Goal: Transaction & Acquisition: Purchase product/service

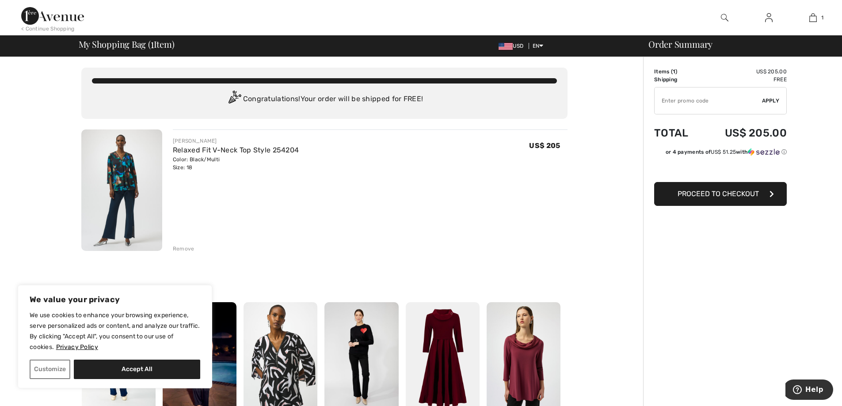
click at [713, 190] on span "Proceed to Checkout" at bounding box center [718, 194] width 81 height 8
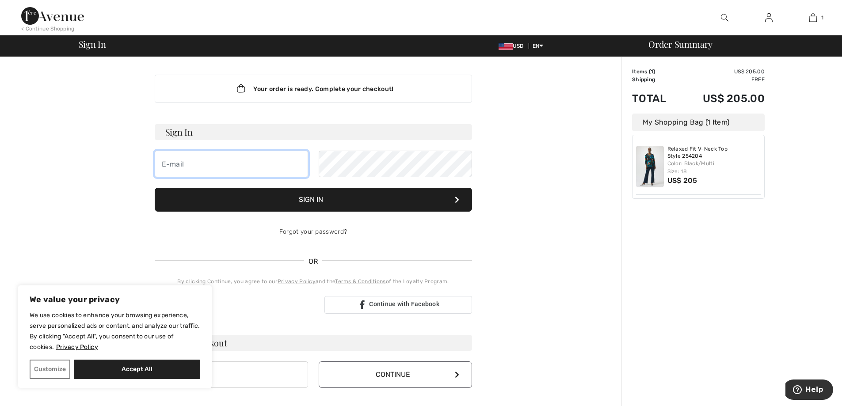
type input "[PERSON_NAME][EMAIL_ADDRESS][DOMAIN_NAME]"
click at [322, 198] on button "Sign In" at bounding box center [313, 200] width 317 height 24
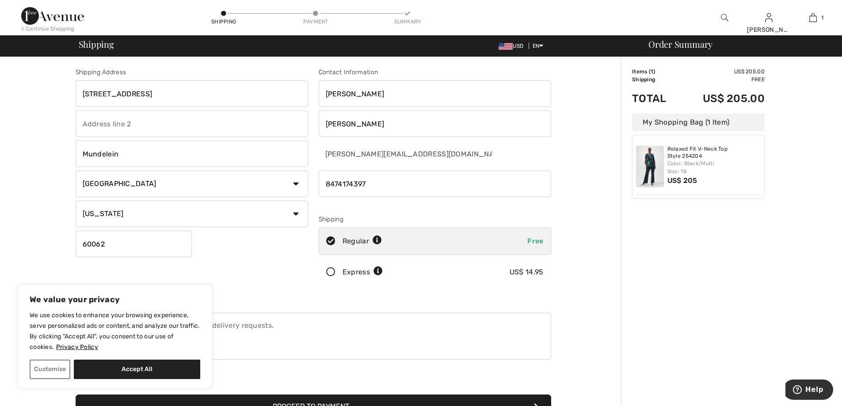
click at [332, 270] on icon at bounding box center [330, 272] width 23 height 9
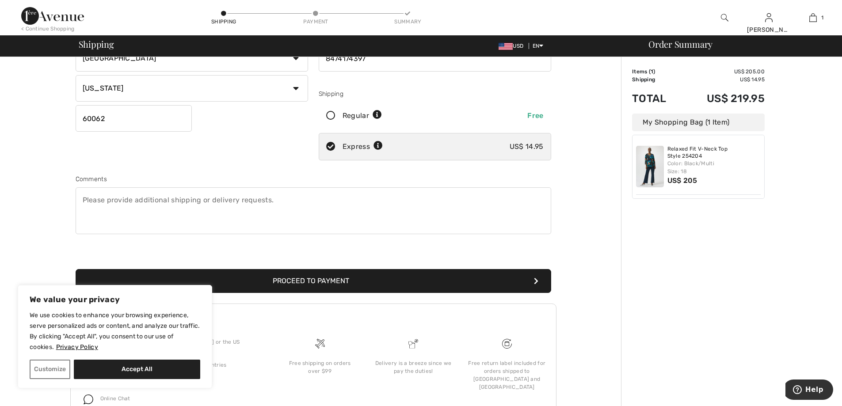
scroll to position [133, 0]
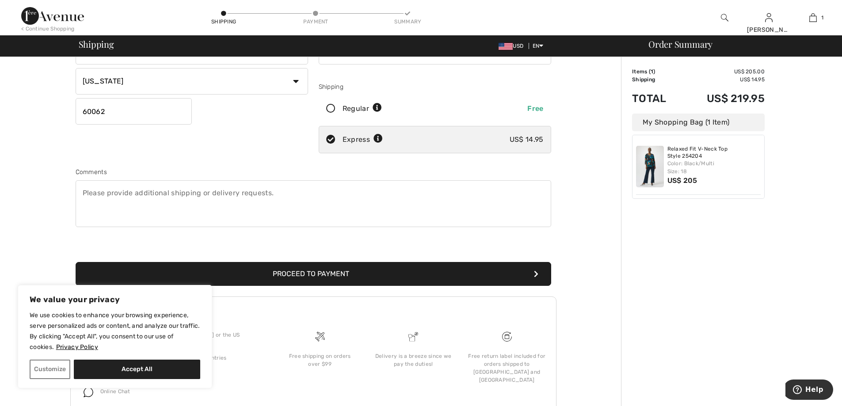
click at [305, 273] on button "Proceed to Payment" at bounding box center [314, 274] width 476 height 24
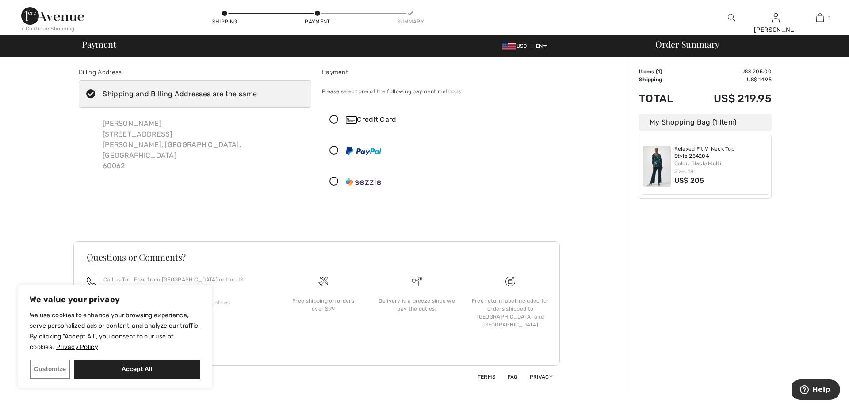
click at [333, 118] on icon at bounding box center [333, 119] width 23 height 9
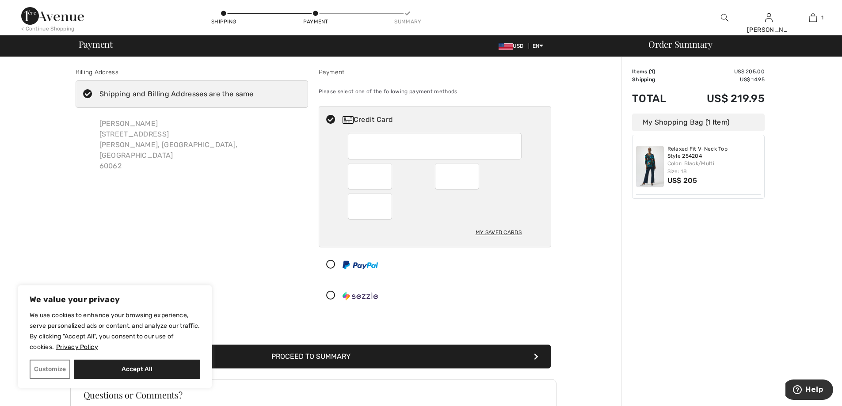
click at [355, 357] on button "Proceed to Summary" at bounding box center [314, 357] width 476 height 24
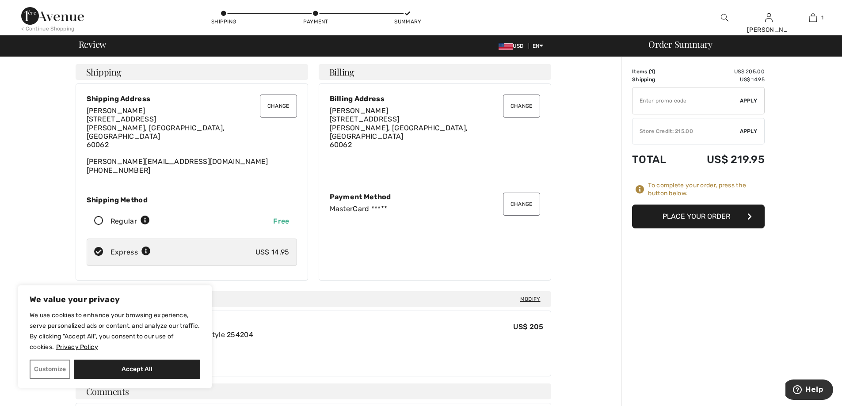
click at [688, 212] on button "Place Your Order" at bounding box center [698, 217] width 133 height 24
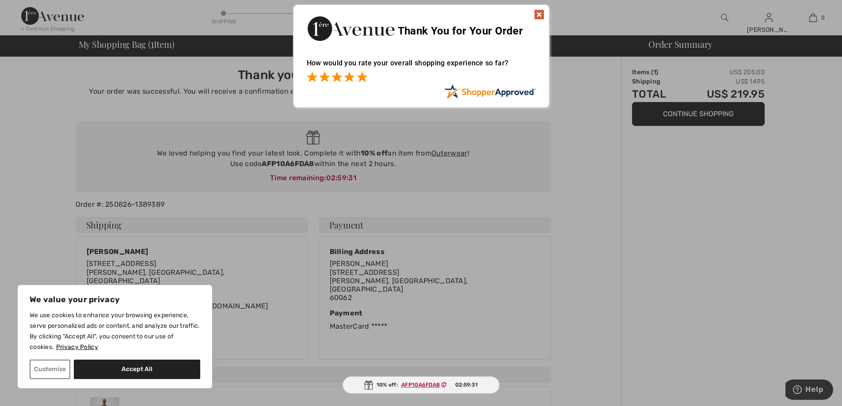
click at [358, 77] on span at bounding box center [362, 77] width 11 height 11
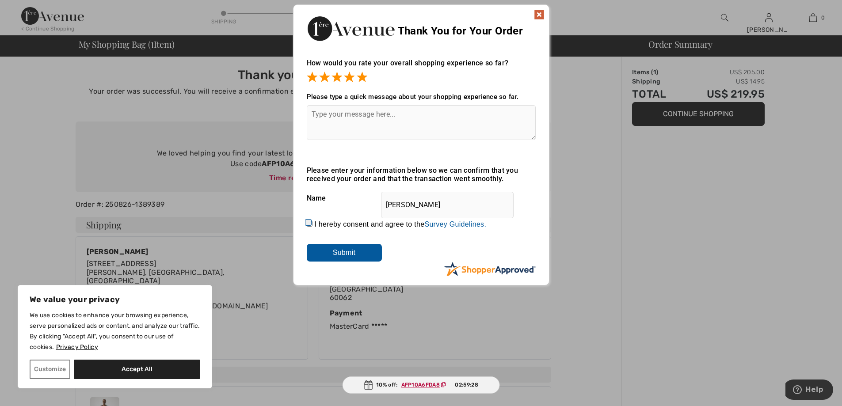
click at [347, 252] on input "Submit" at bounding box center [344, 253] width 75 height 18
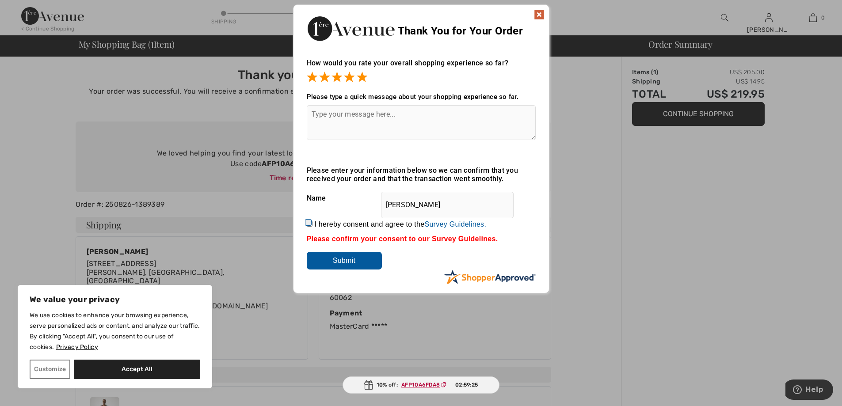
click at [310, 223] on input "I hereby consent and agree to the By submitting a review, you grant permission …" at bounding box center [310, 224] width 6 height 6
checkbox input "true"
click at [540, 14] on img at bounding box center [539, 14] width 11 height 11
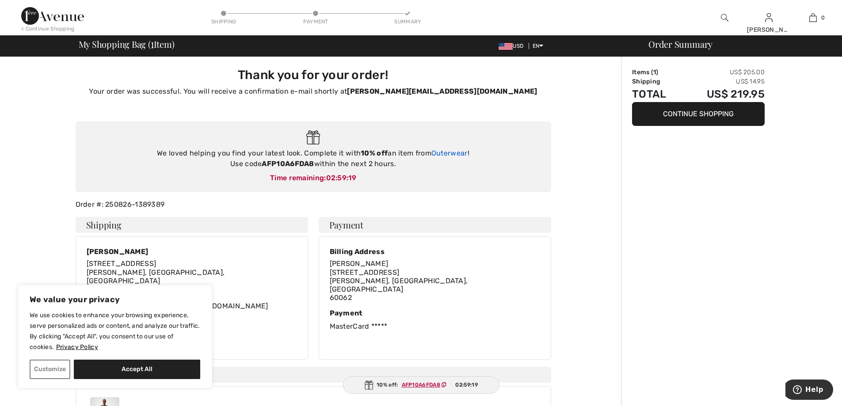
click at [456, 151] on link "Outerwear" at bounding box center [449, 153] width 36 height 8
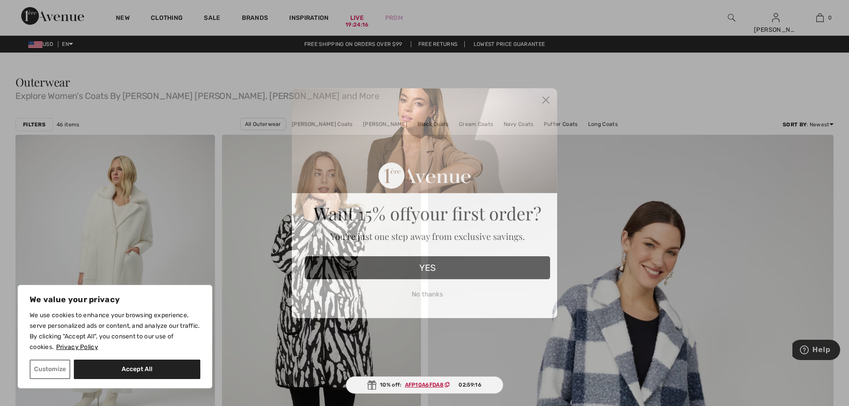
click at [544, 98] on icon "Close dialog" at bounding box center [546, 100] width 6 height 6
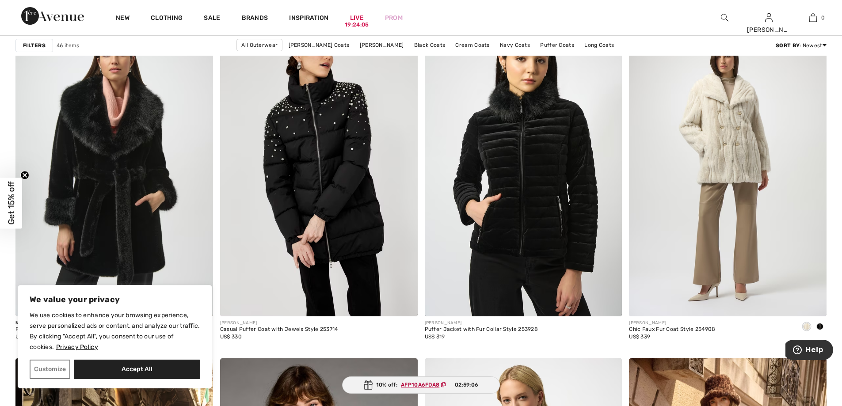
scroll to position [796, 0]
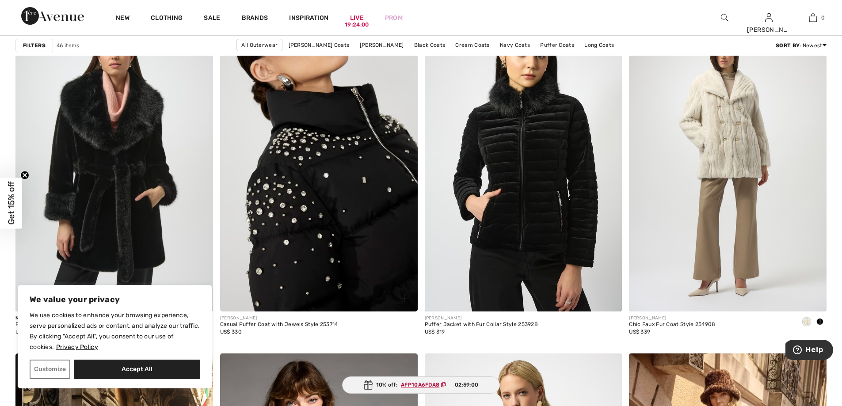
click at [326, 214] on img at bounding box center [319, 163] width 198 height 296
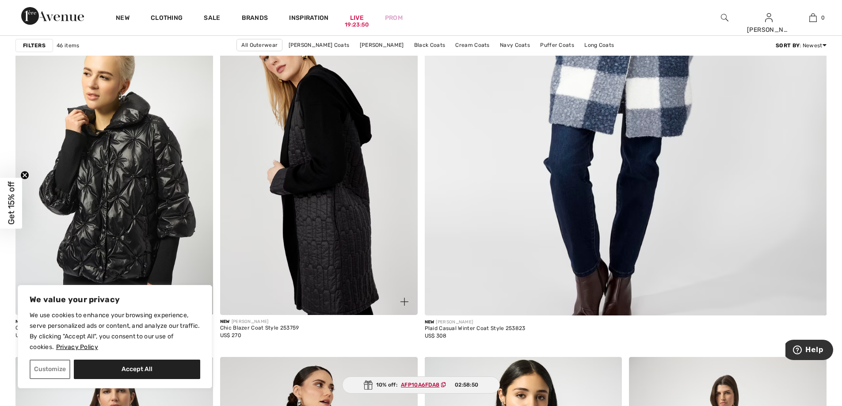
scroll to position [442, 0]
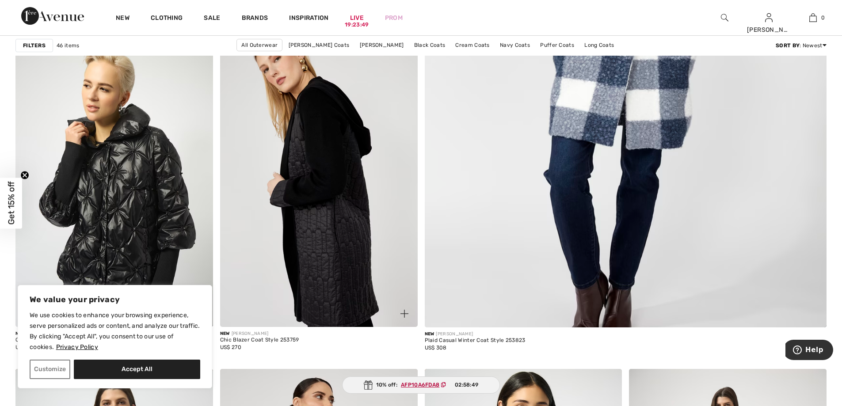
click at [319, 151] on img at bounding box center [319, 179] width 198 height 296
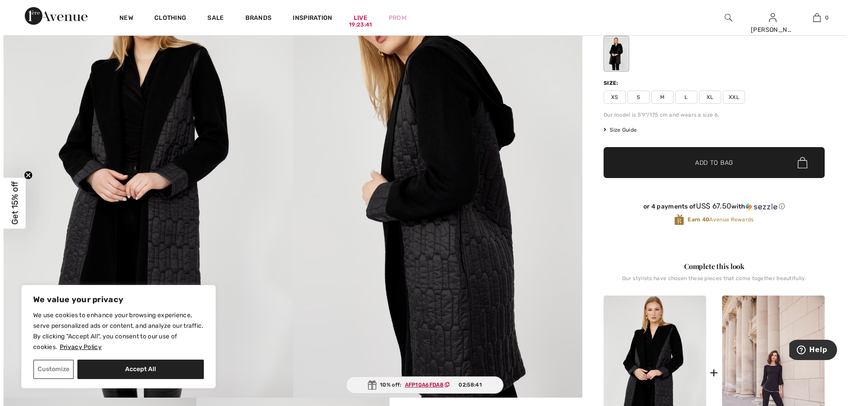
scroll to position [44, 0]
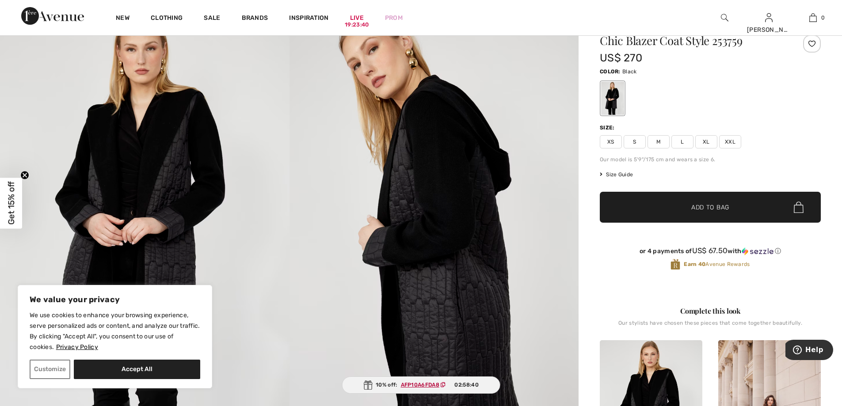
click at [467, 179] on img at bounding box center [435, 225] width 290 height 434
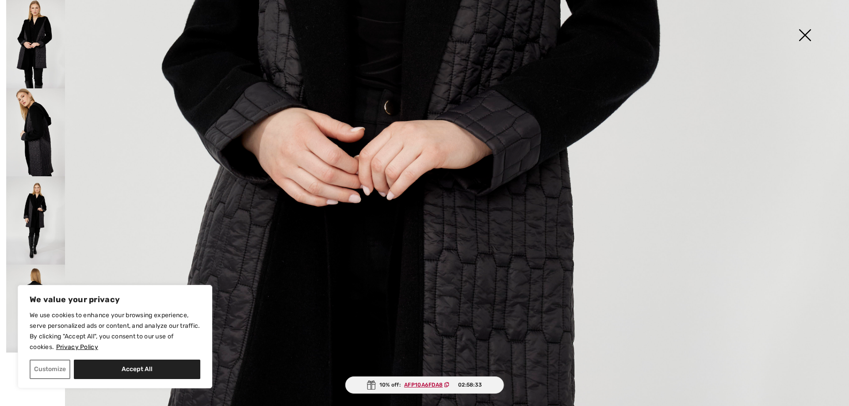
scroll to position [309, 0]
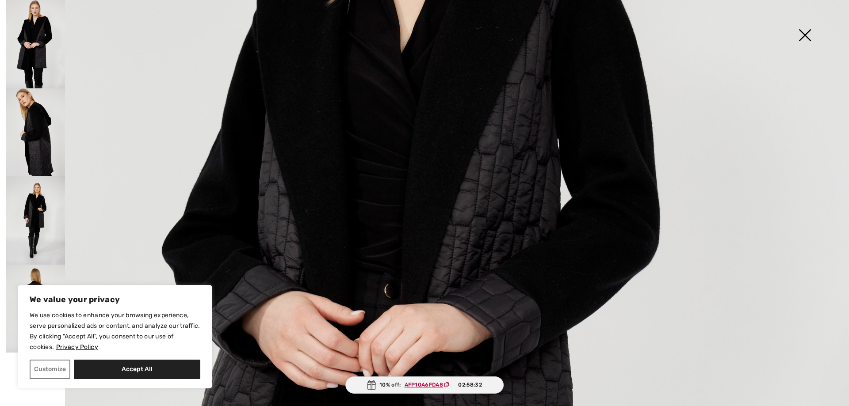
click at [49, 154] on img at bounding box center [35, 132] width 59 height 88
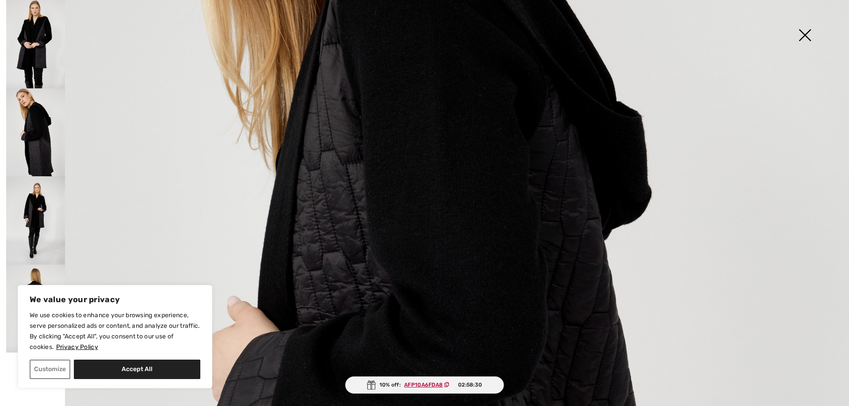
click at [38, 229] on img at bounding box center [35, 220] width 59 height 88
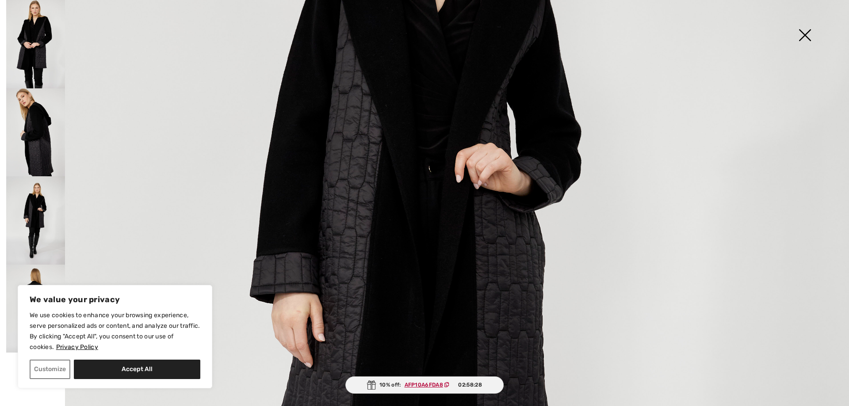
click at [45, 273] on img at bounding box center [35, 309] width 59 height 88
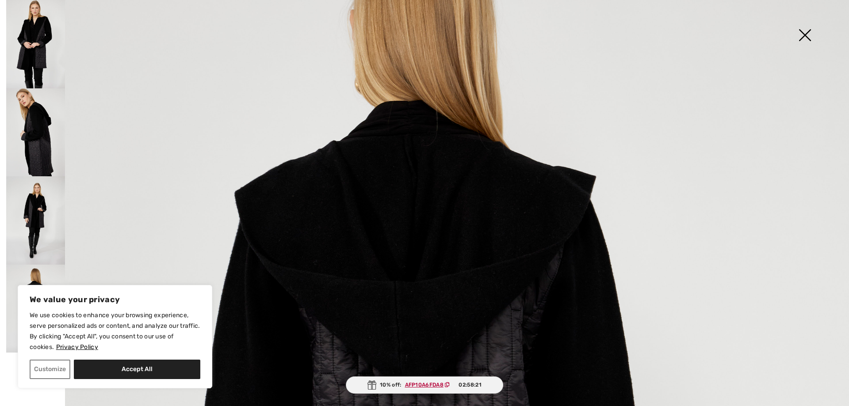
scroll to position [133, 0]
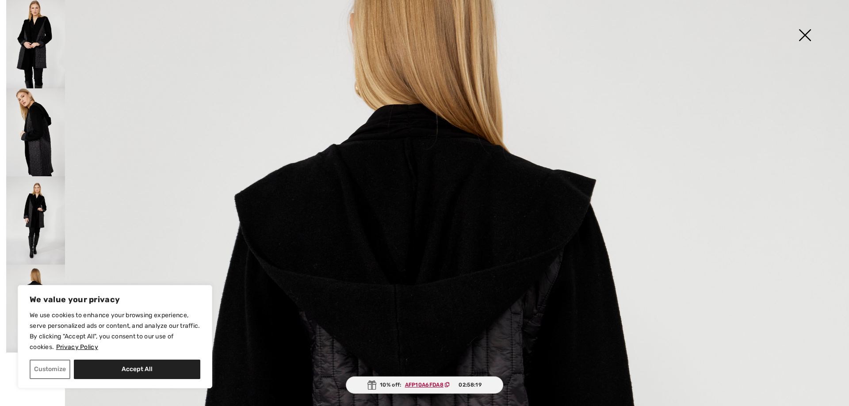
click at [411, 382] on ins "AFP10A6FDA8" at bounding box center [424, 385] width 38 height 6
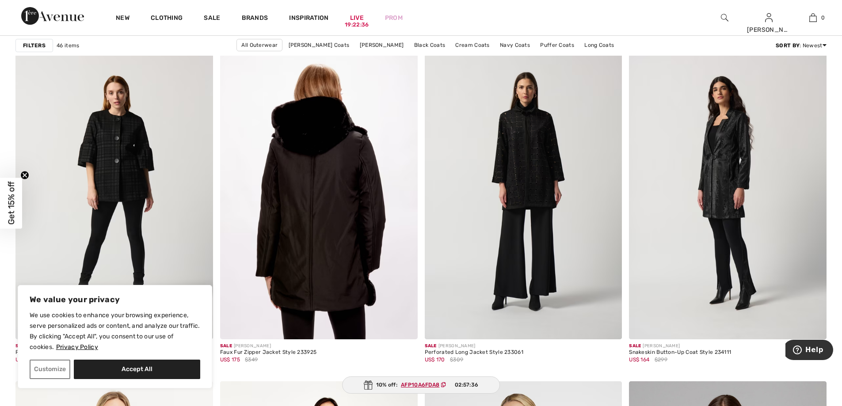
scroll to position [4199, 0]
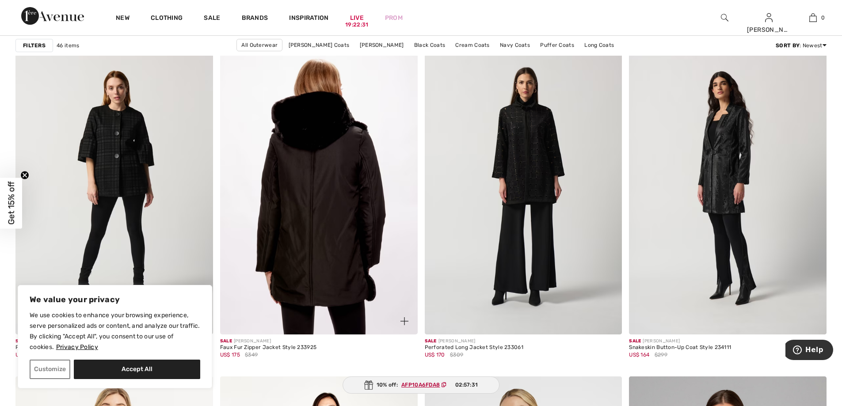
click at [318, 194] on img at bounding box center [319, 186] width 198 height 296
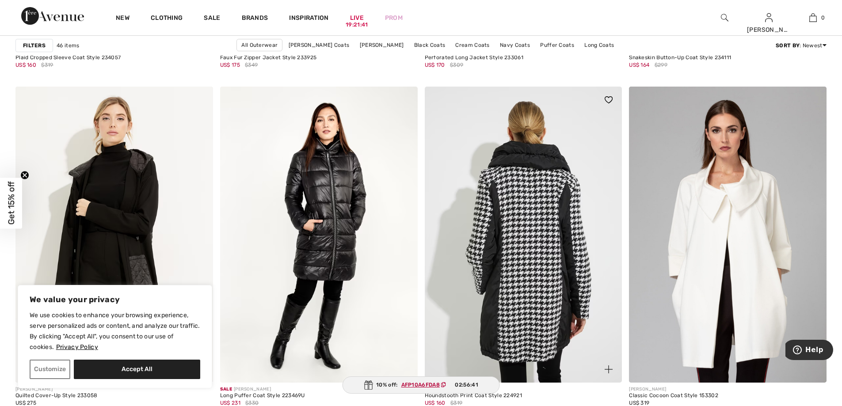
scroll to position [4308, 0]
